Goal: Information Seeking & Learning: Learn about a topic

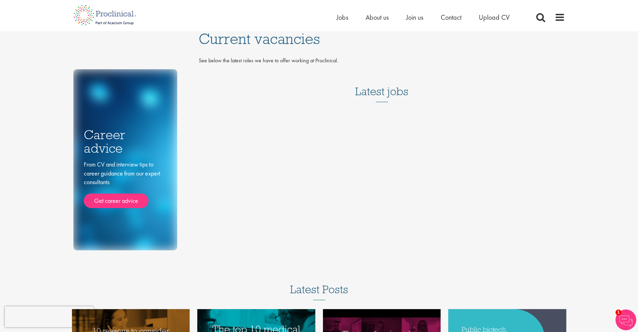
click at [393, 97] on h3 "Latest jobs" at bounding box center [381, 85] width 53 height 34
click at [342, 21] on span "Jobs" at bounding box center [342, 17] width 12 height 9
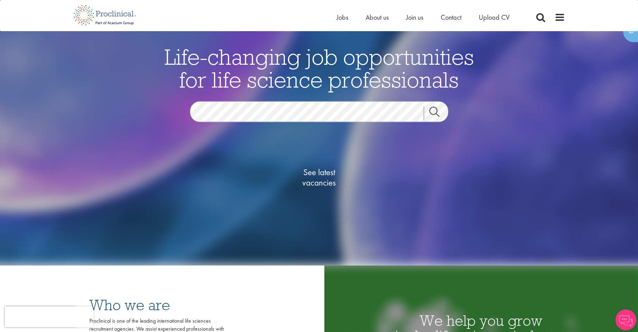
scroll to position [104, 0]
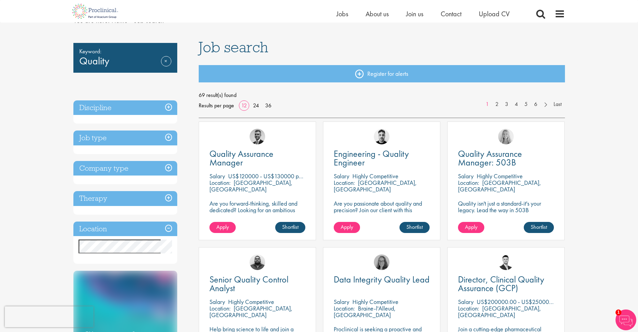
scroll to position [69, 0]
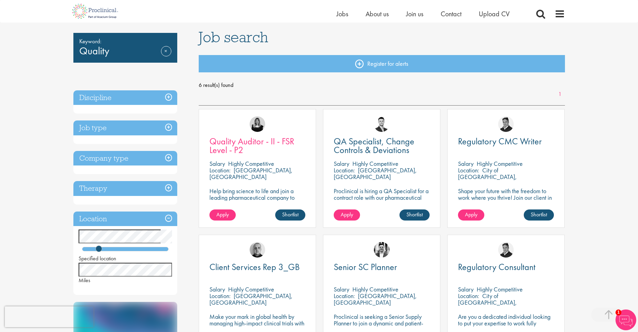
scroll to position [35, 0]
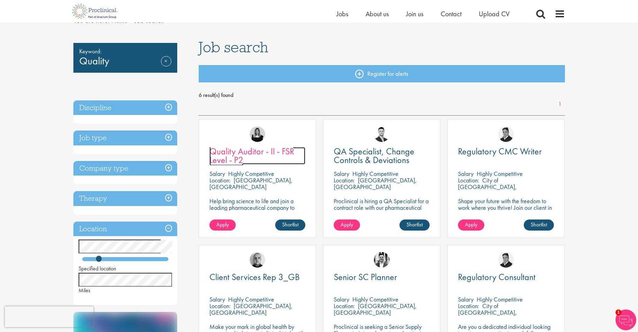
click at [236, 158] on span "Quality Auditor - II - FSR Level - P2" at bounding box center [251, 155] width 85 height 20
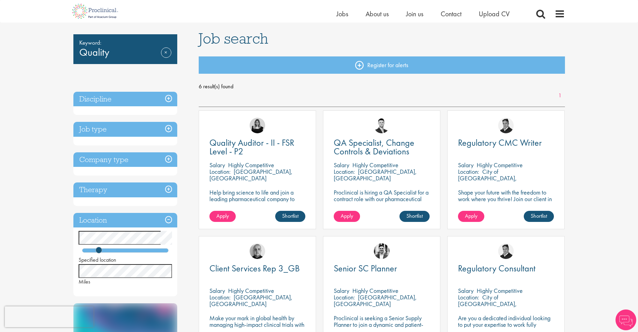
scroll to position [35, 0]
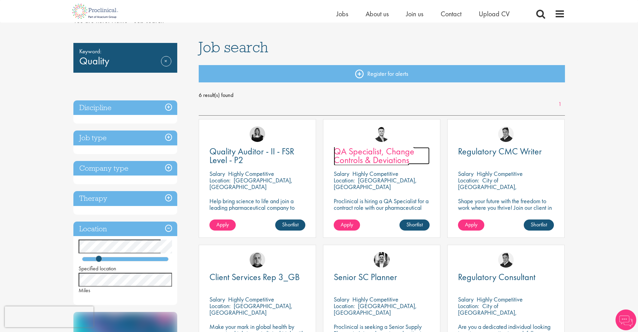
click at [394, 153] on span "QA Specialist, Change Controls & Deviations" at bounding box center [374, 155] width 81 height 20
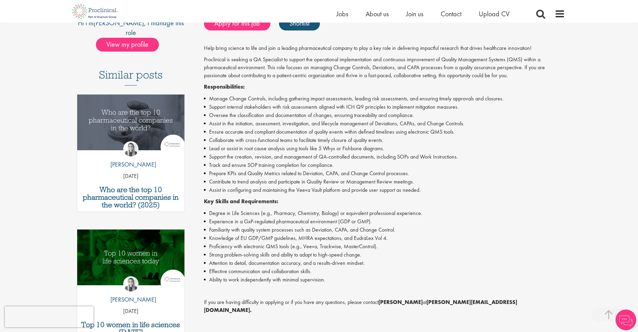
scroll to position [173, 0]
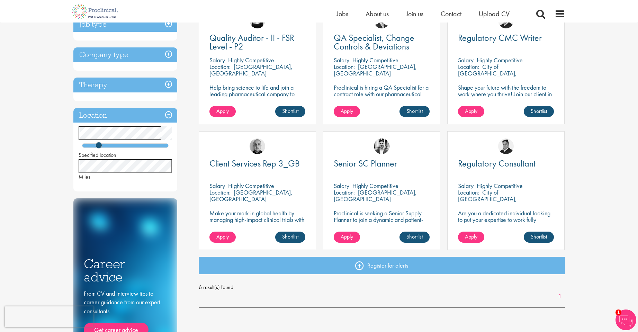
scroll to position [242, 0]
